Goal: Task Accomplishment & Management: Manage account settings

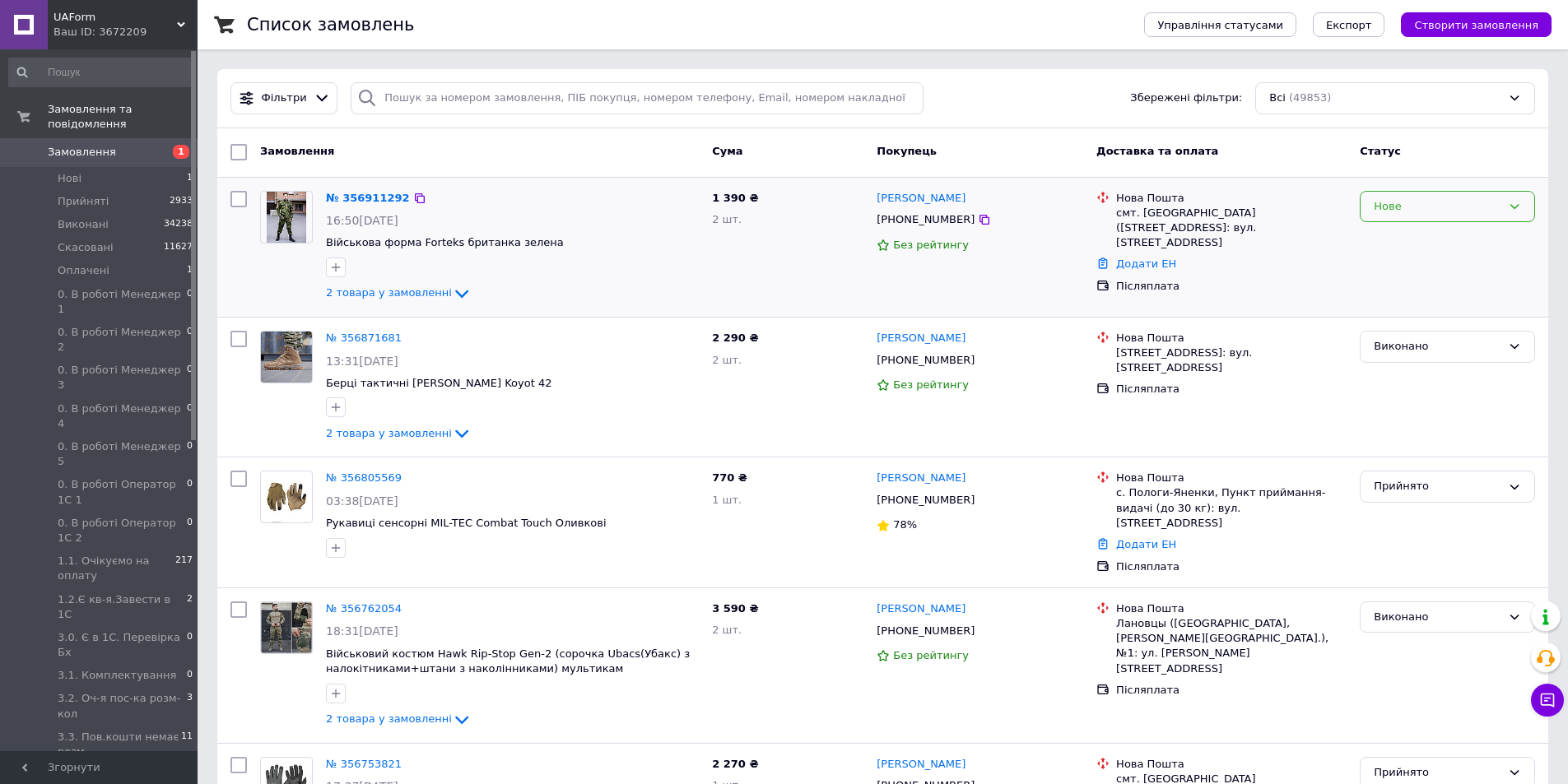
click at [1448, 205] on div "Нове" at bounding box center [1438, 207] width 128 height 17
drag, startPoint x: 1415, startPoint y: 251, endPoint x: 1413, endPoint y: 238, distance: 13.2
click at [1415, 245] on li "Прийнято" at bounding box center [1448, 241] width 174 height 31
click at [1413, 238] on div at bounding box center [1447, 247] width 188 height 126
click at [88, 148] on link "Замовлення 1" at bounding box center [101, 152] width 203 height 28
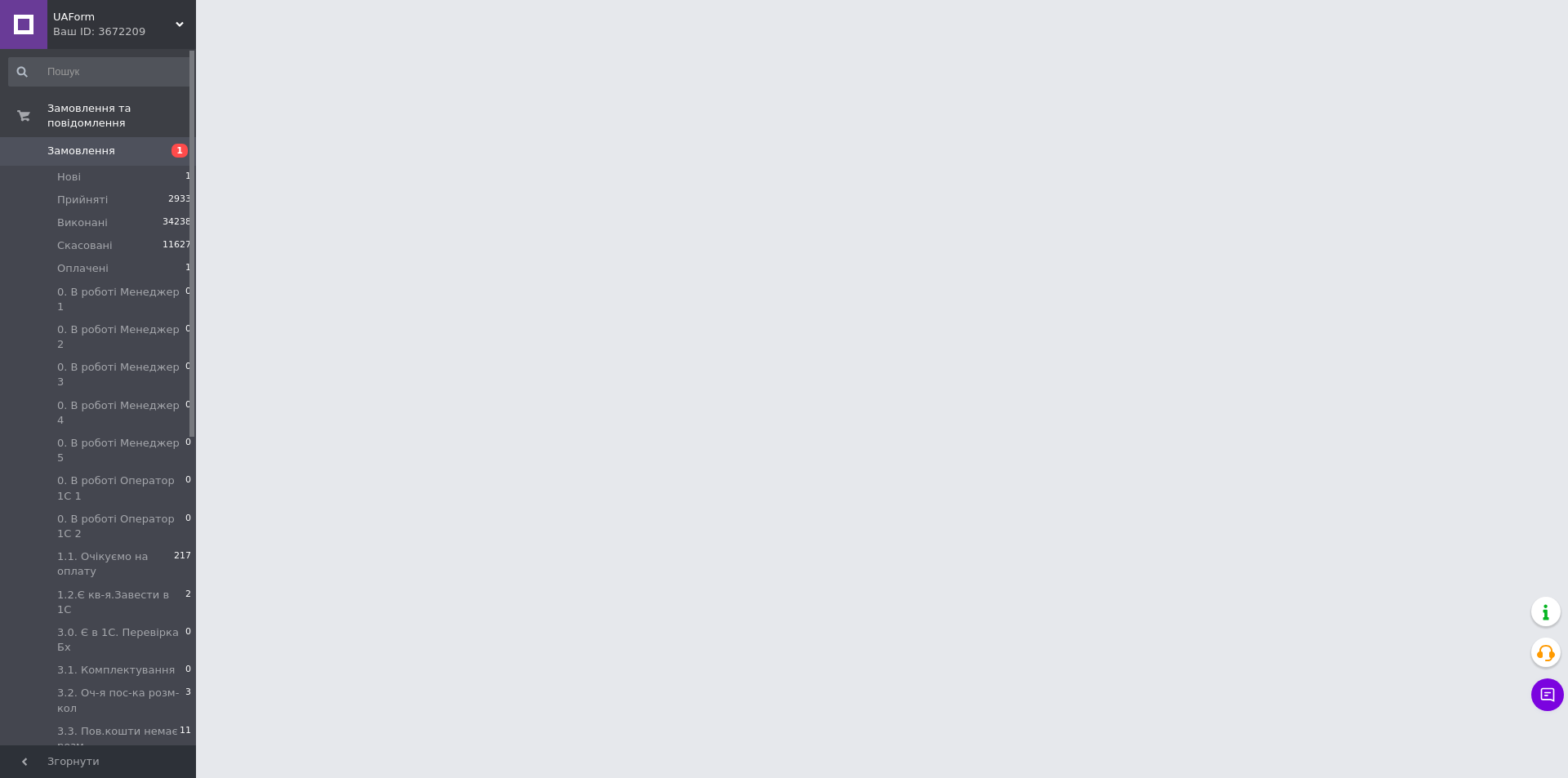
click at [82, 144] on span "Замовлення" at bounding box center [81, 151] width 68 height 14
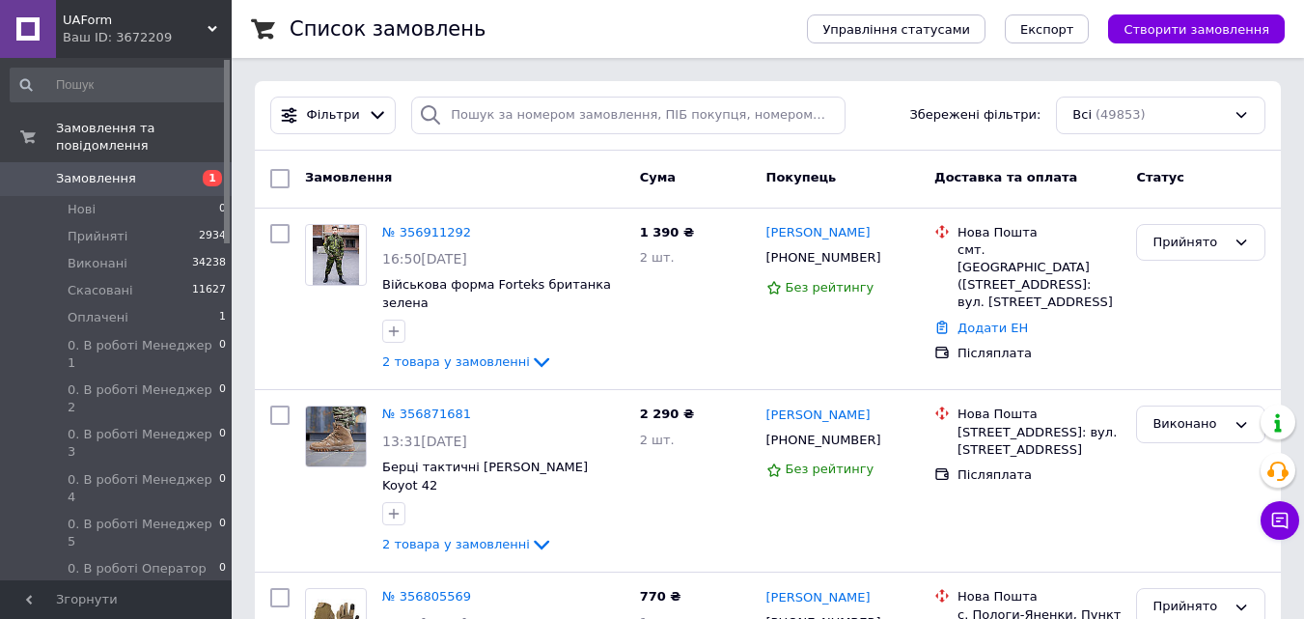
click at [190, 27] on span "UAForm" at bounding box center [135, 20] width 145 height 17
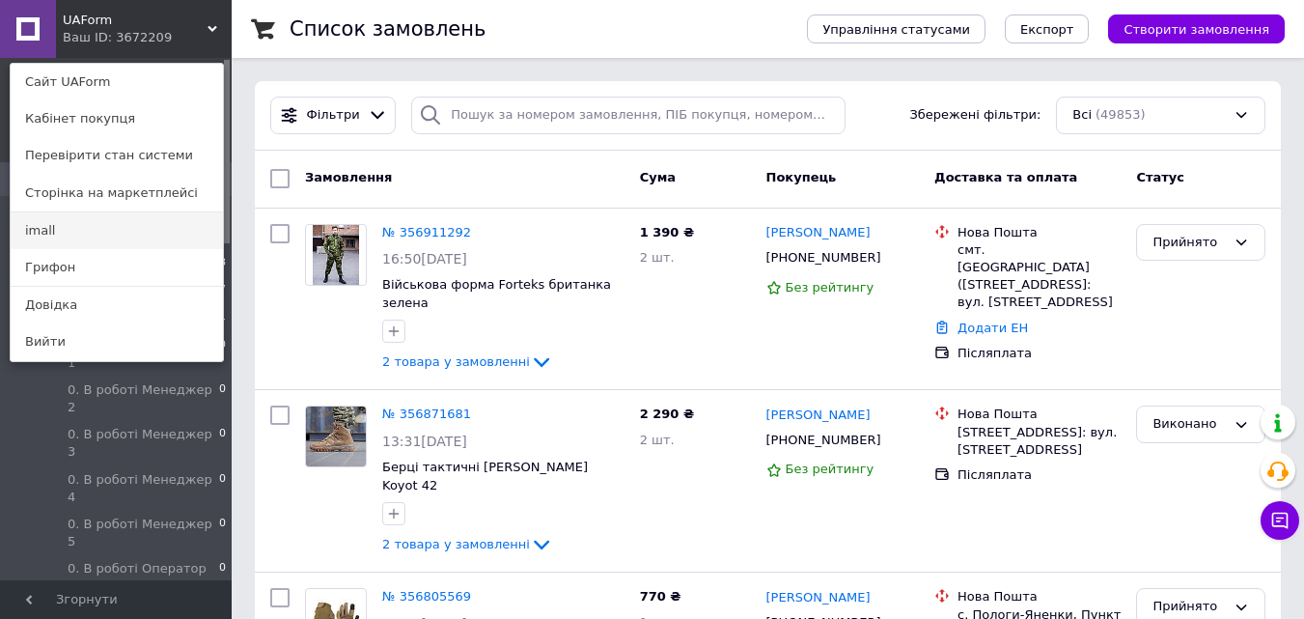
click at [50, 232] on link "imall" at bounding box center [117, 230] width 212 height 37
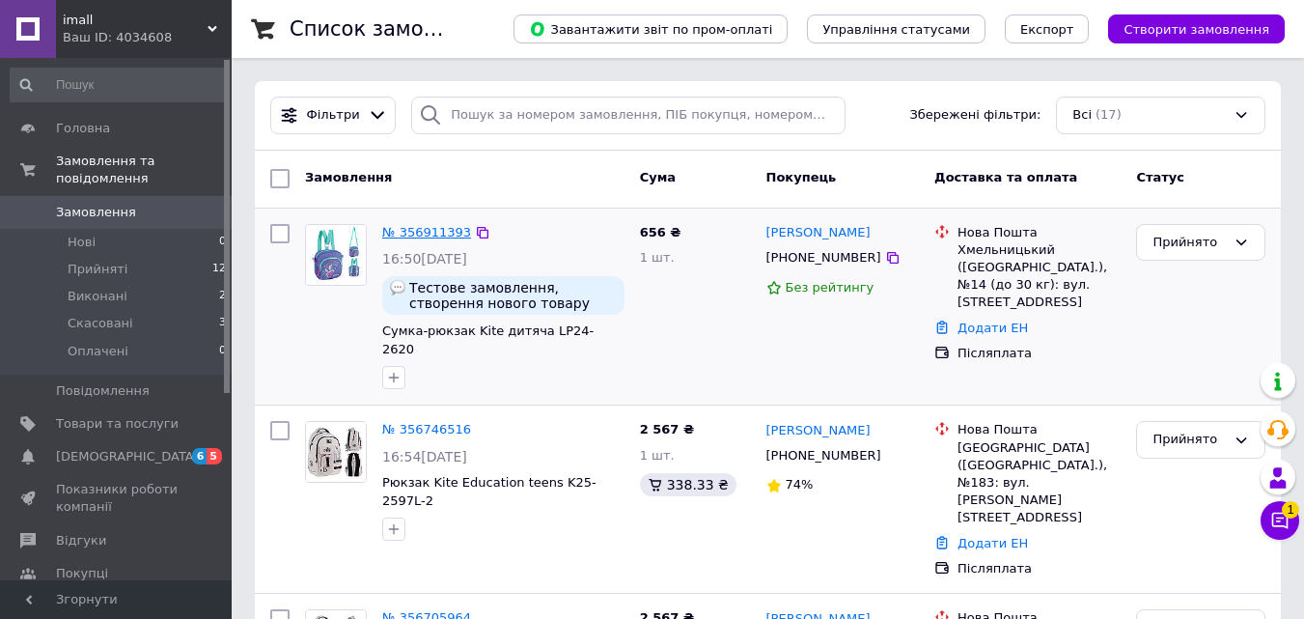
click at [432, 229] on link "№ 356911393" at bounding box center [426, 232] width 89 height 14
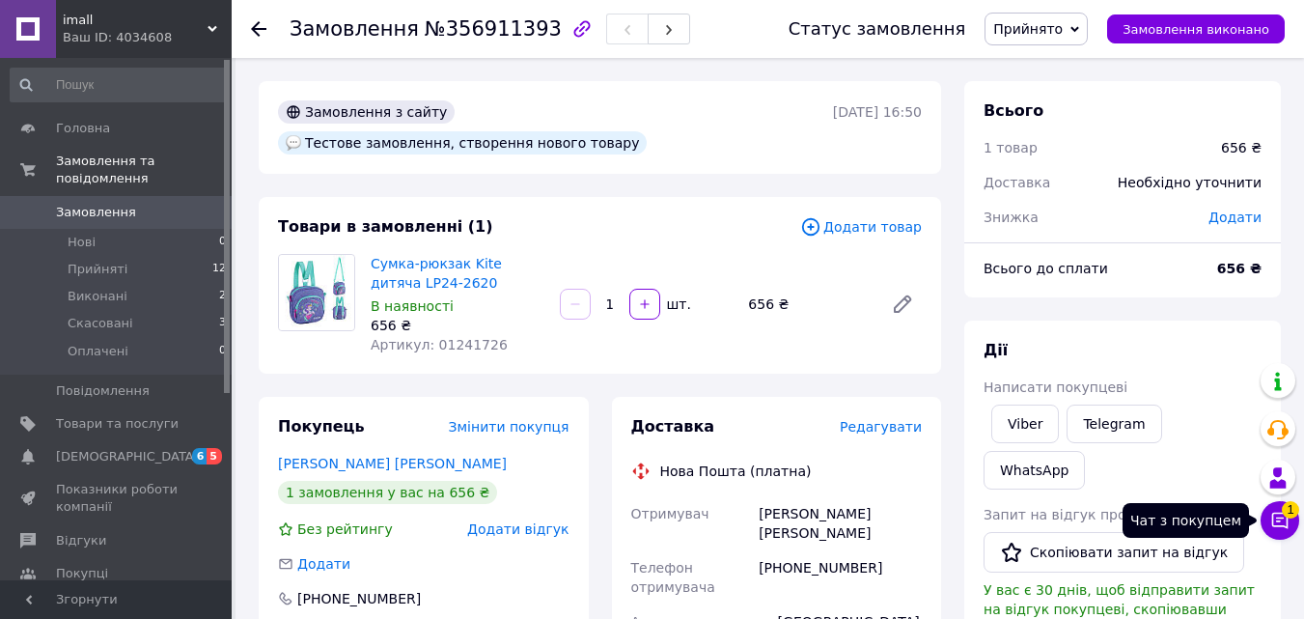
click at [1271, 523] on icon at bounding box center [1280, 520] width 19 height 19
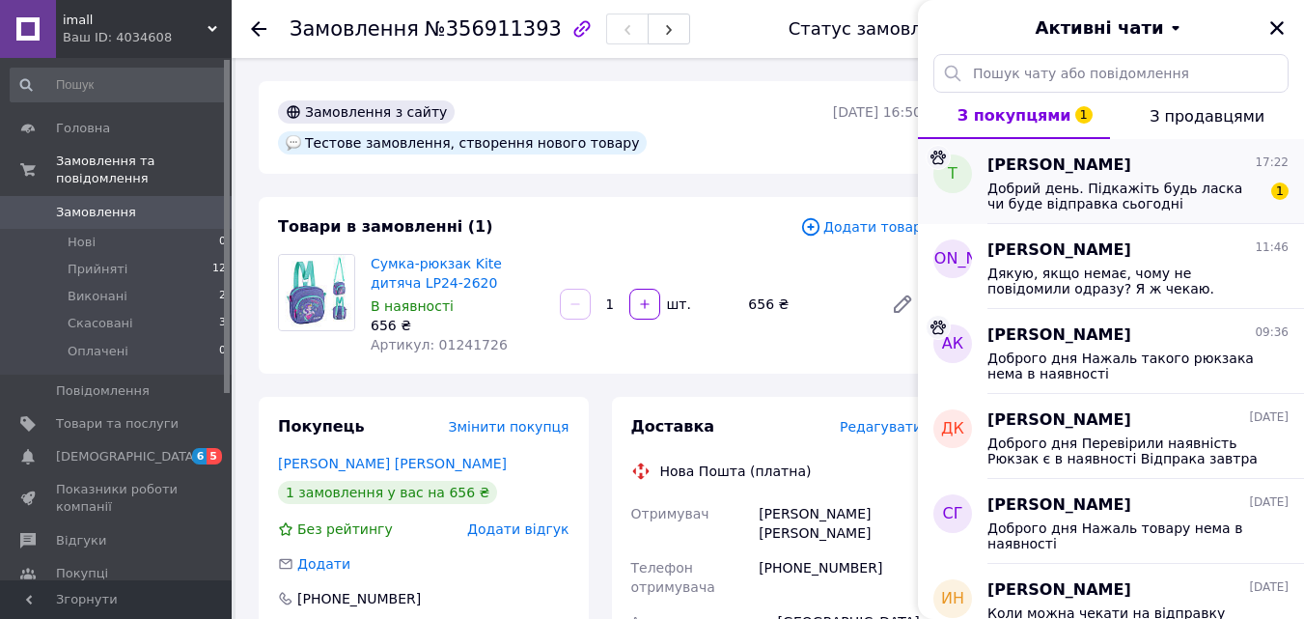
click at [1066, 182] on span "Добрий день. Підкажіть будь ласка чи буде відправка сьогодні" at bounding box center [1125, 196] width 274 height 31
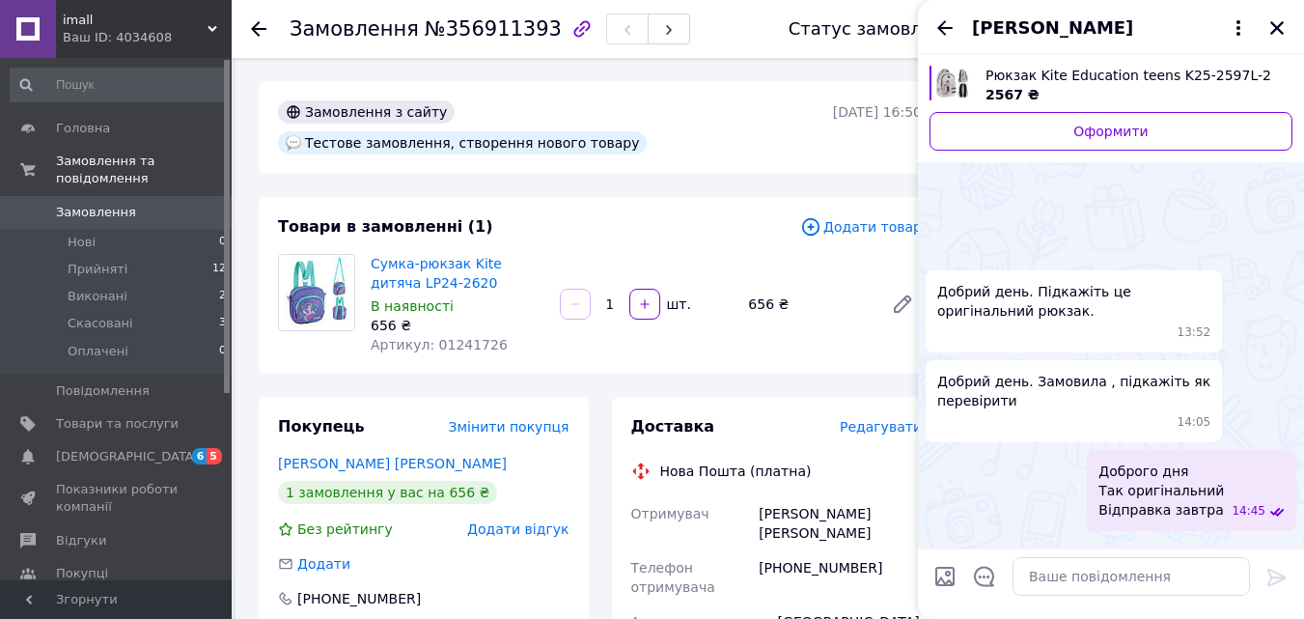
scroll to position [161, 0]
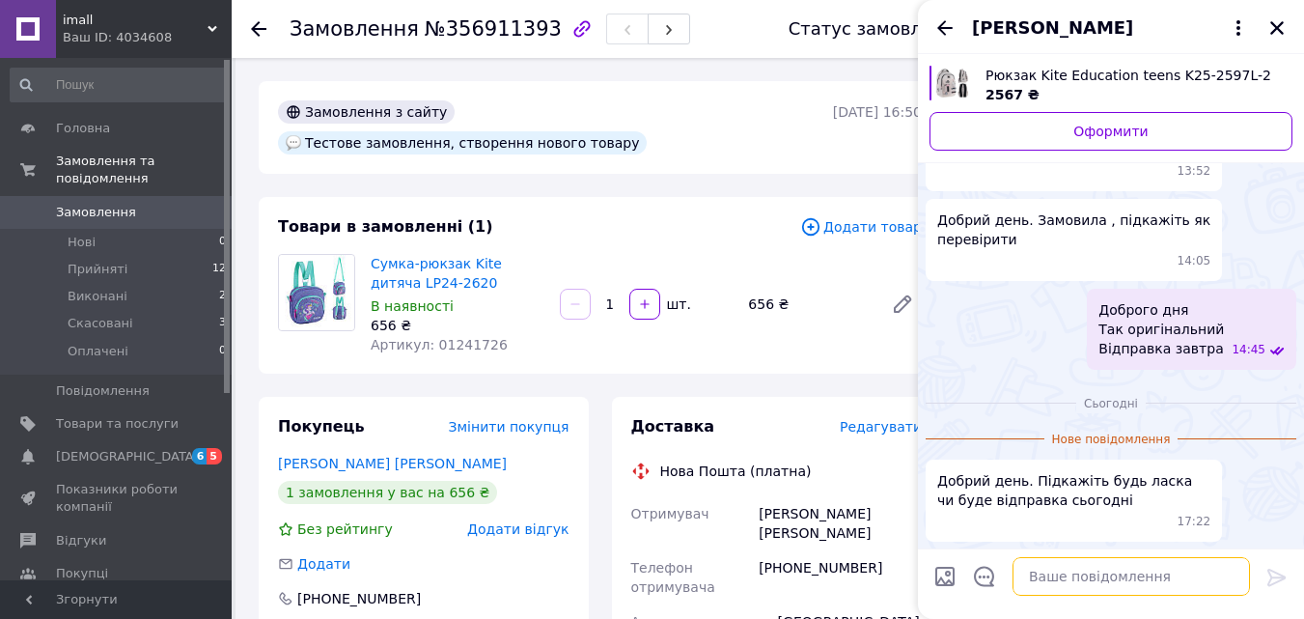
click at [1078, 584] on textarea at bounding box center [1132, 576] width 238 height 39
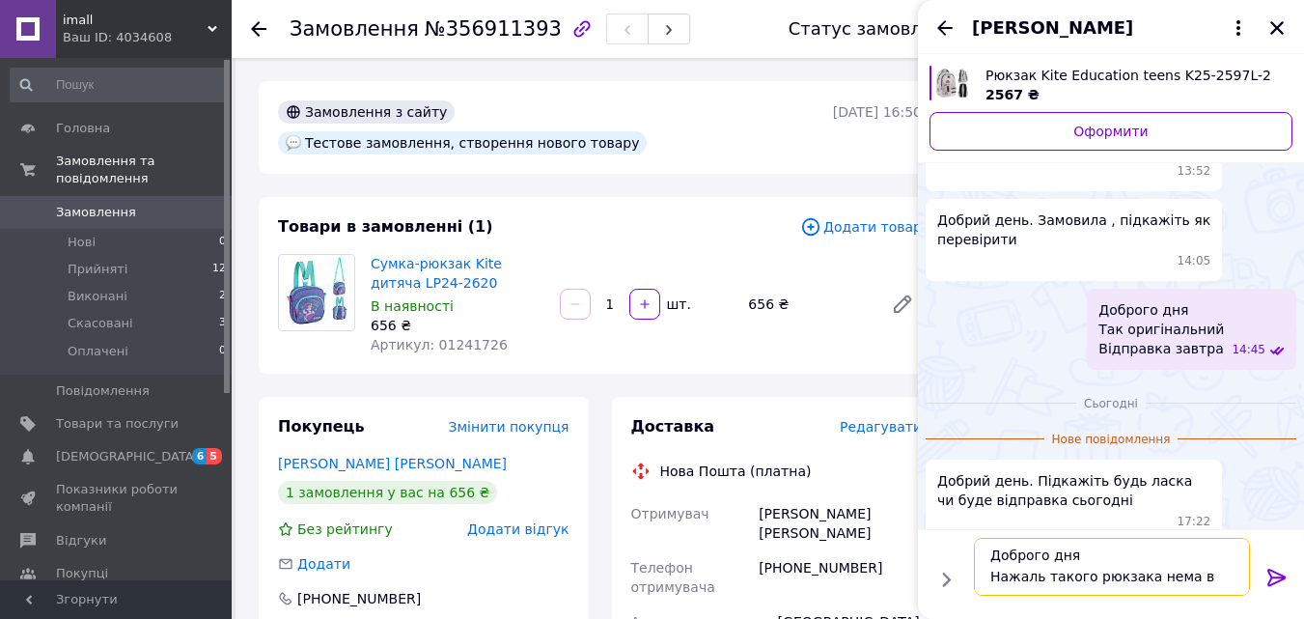
scroll to position [14, 0]
type textarea "Доброго дня Нажаль такого рюкзака нема в наявності"
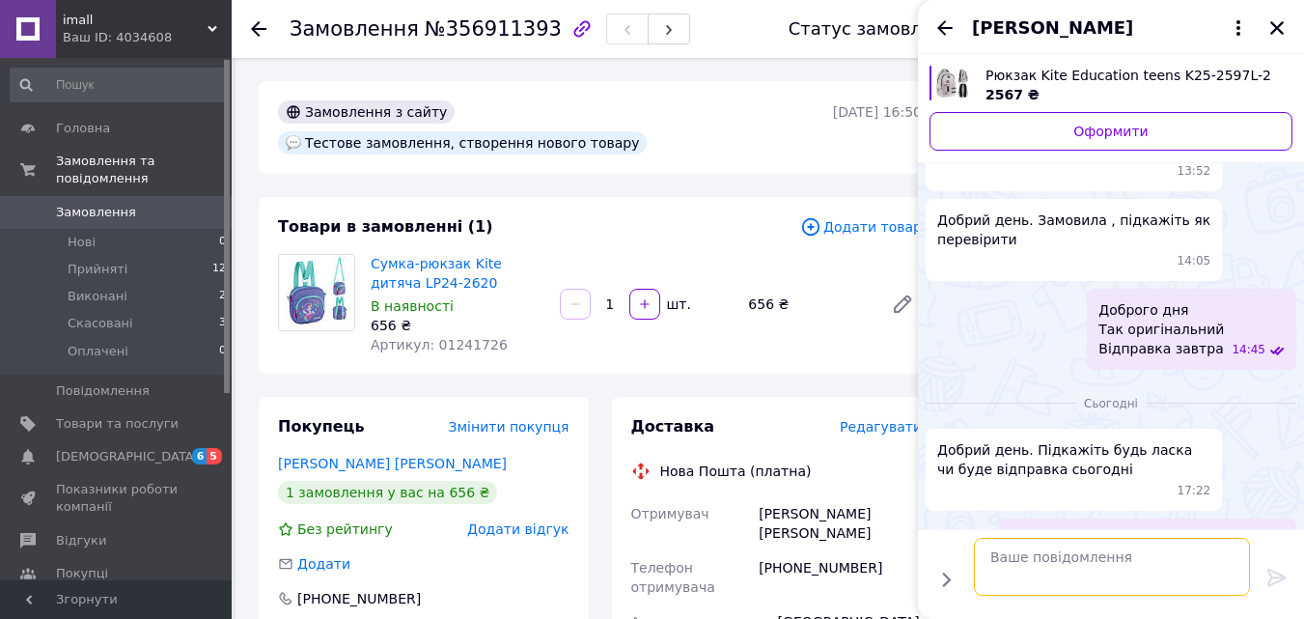
scroll to position [172, 0]
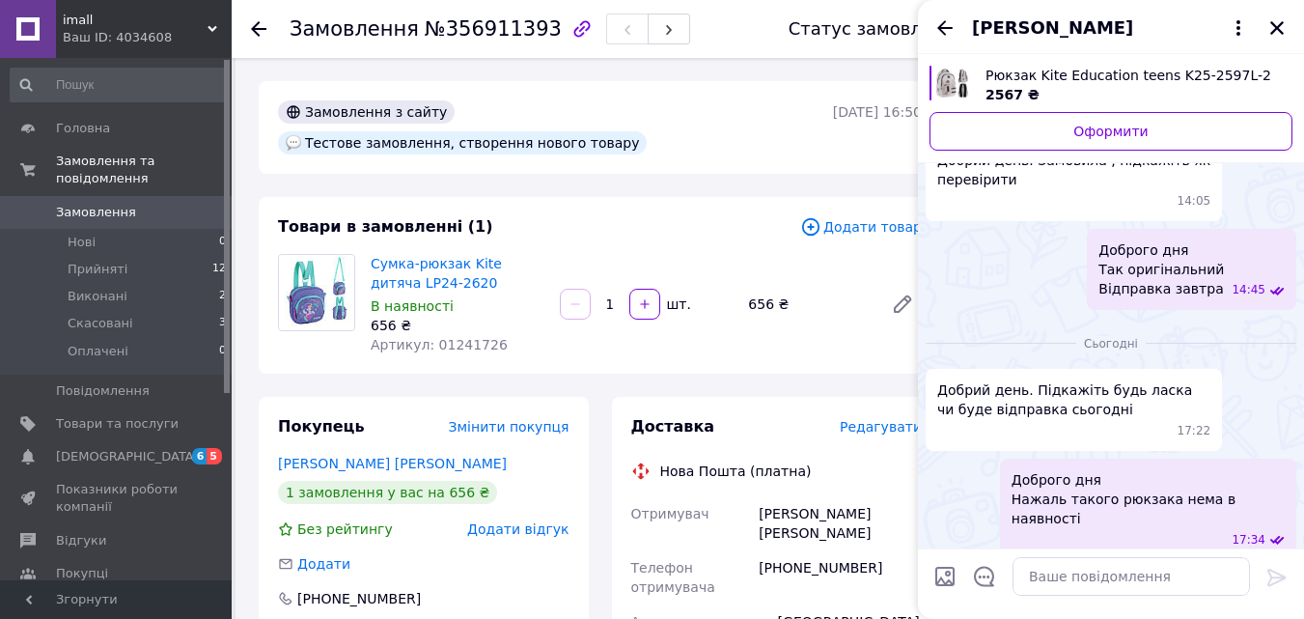
click at [198, 26] on span "imall" at bounding box center [135, 20] width 145 height 17
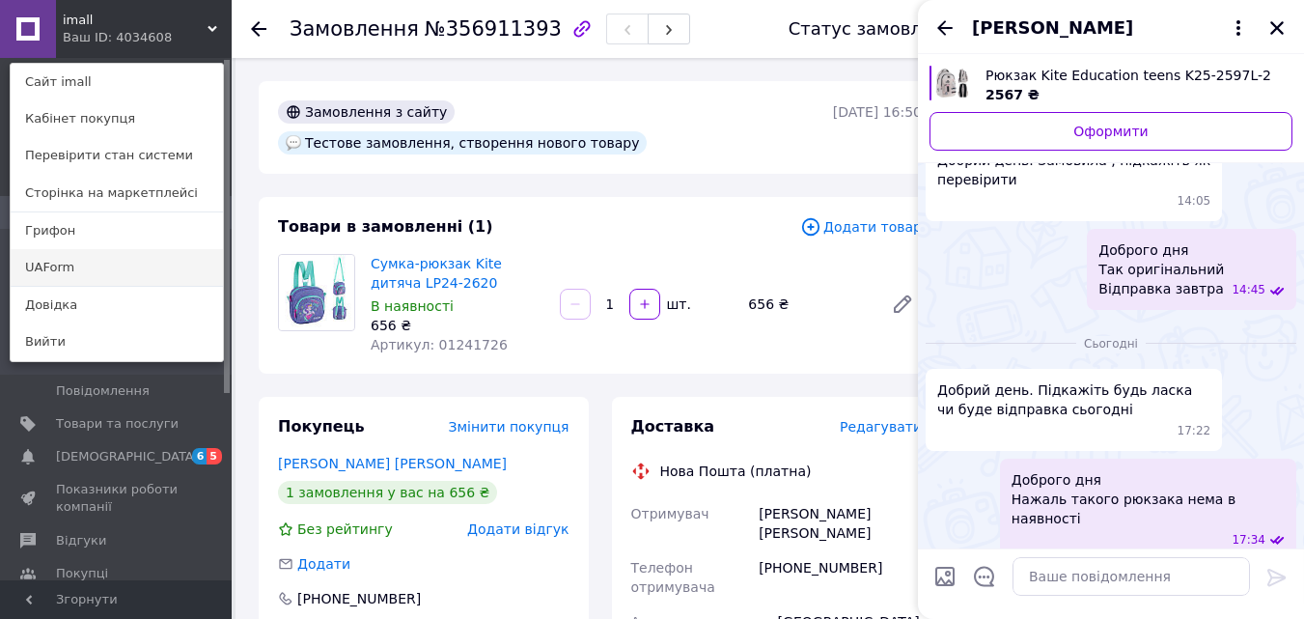
click at [58, 266] on link "UAForm" at bounding box center [117, 267] width 212 height 37
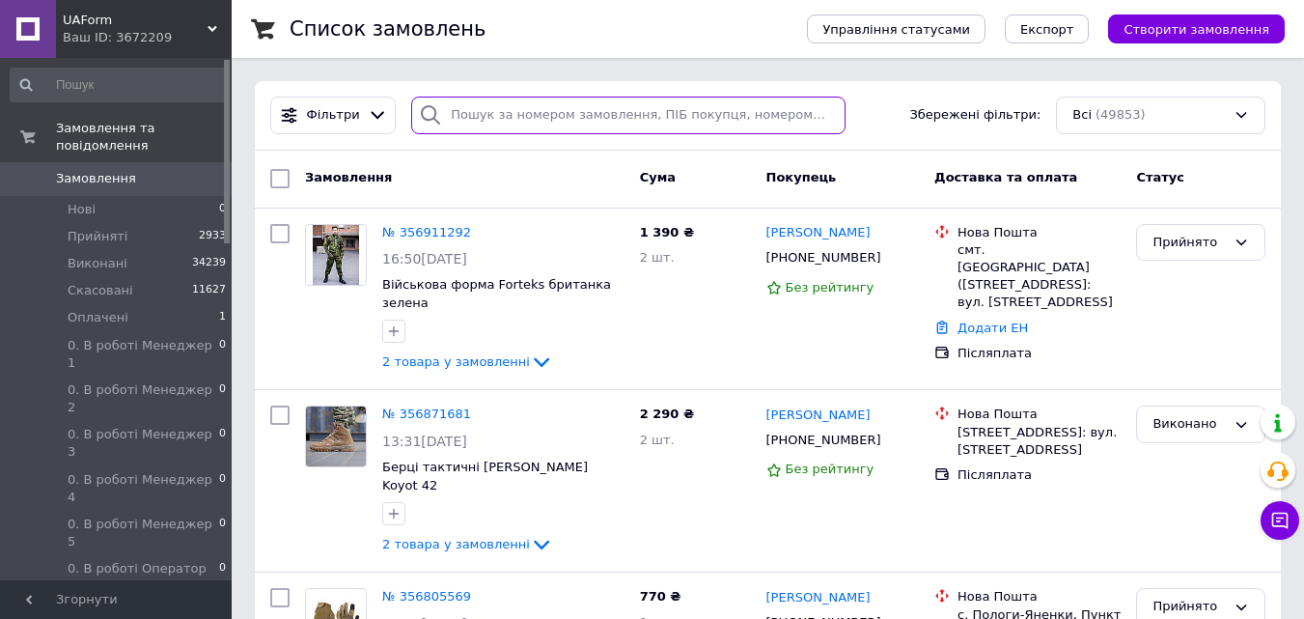
click at [543, 110] on input "search" at bounding box center [628, 116] width 434 height 38
paste input "0978750347"
type input "0978750347"
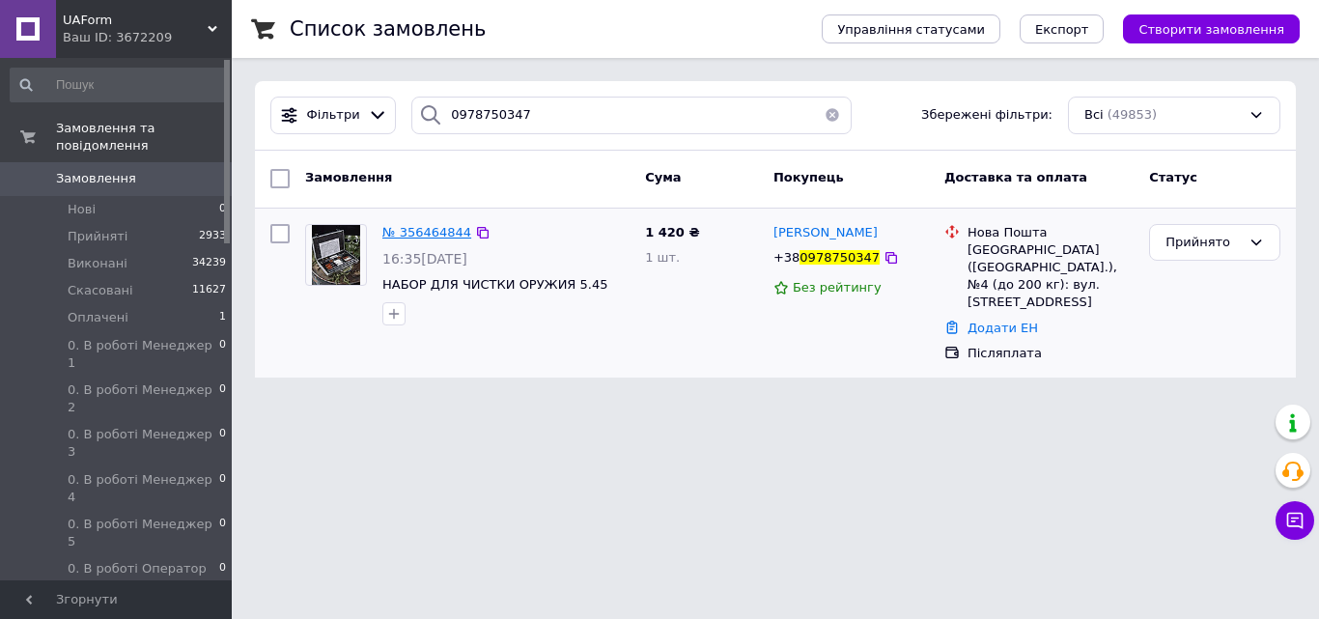
click at [417, 234] on span "№ 356464844" at bounding box center [426, 232] width 89 height 14
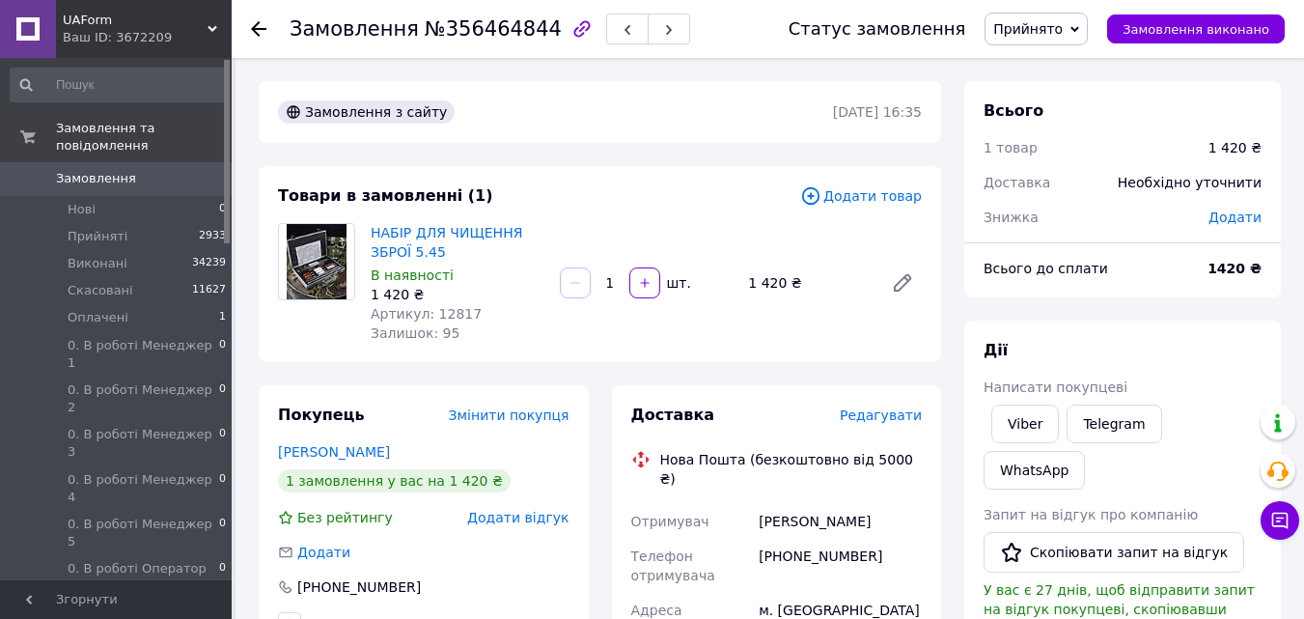
click at [257, 29] on use at bounding box center [258, 28] width 15 height 15
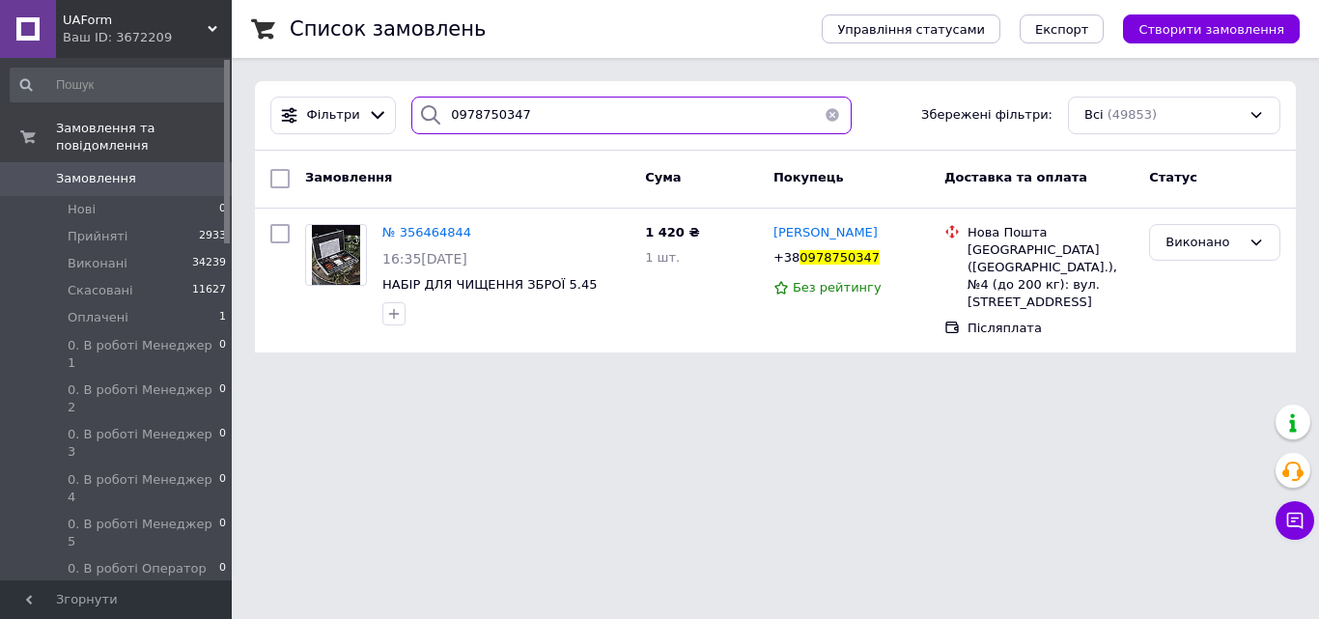
drag, startPoint x: 516, startPoint y: 112, endPoint x: 0, endPoint y: 178, distance: 519.8
click at [0, 178] on div "UAForm Ваш ID: 3672209 Сайт UAForm Кабінет покупця Перевірити стан системи Стор…" at bounding box center [659, 188] width 1319 height 376
paste input "3584692"
type input "0935846927"
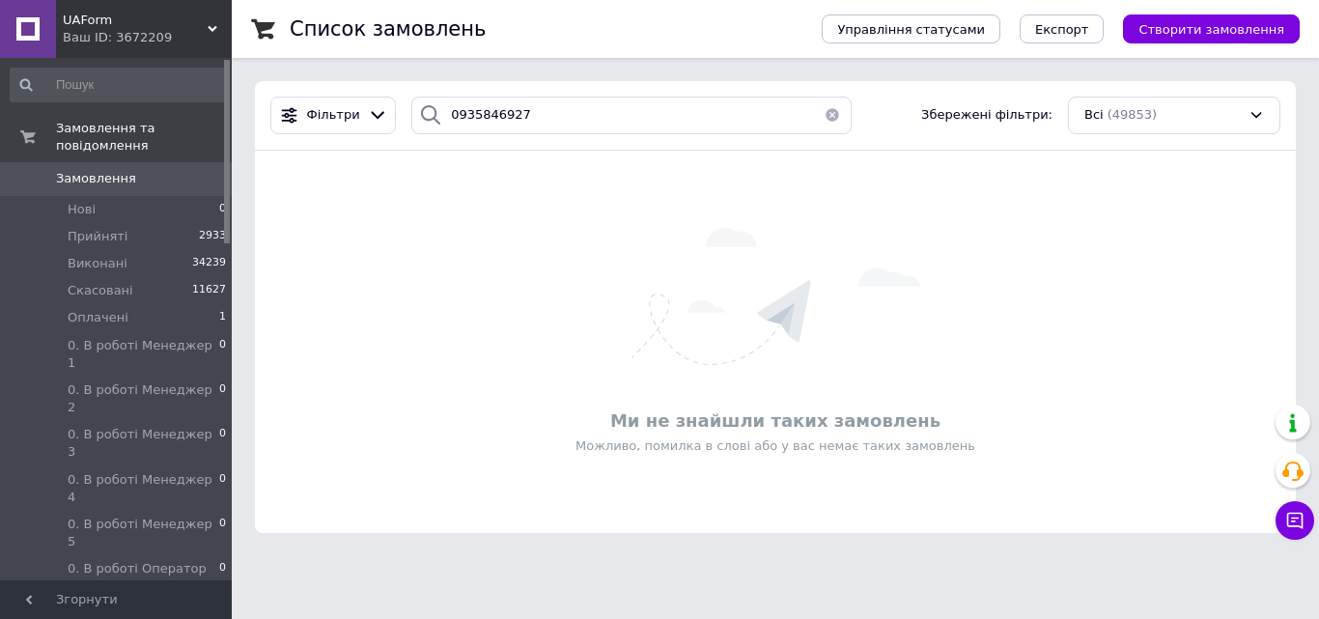
click at [825, 109] on button "button" at bounding box center [832, 116] width 39 height 38
